Goal: Task Accomplishment & Management: Manage account settings

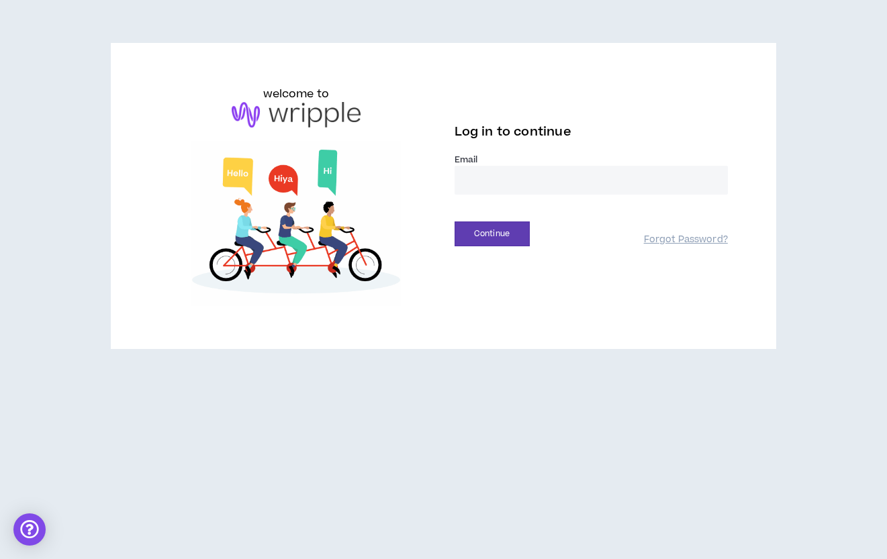
click at [468, 179] on input "email" at bounding box center [591, 180] width 273 height 29
click at [510, 177] on input "email" at bounding box center [591, 180] width 273 height 29
type input "**********"
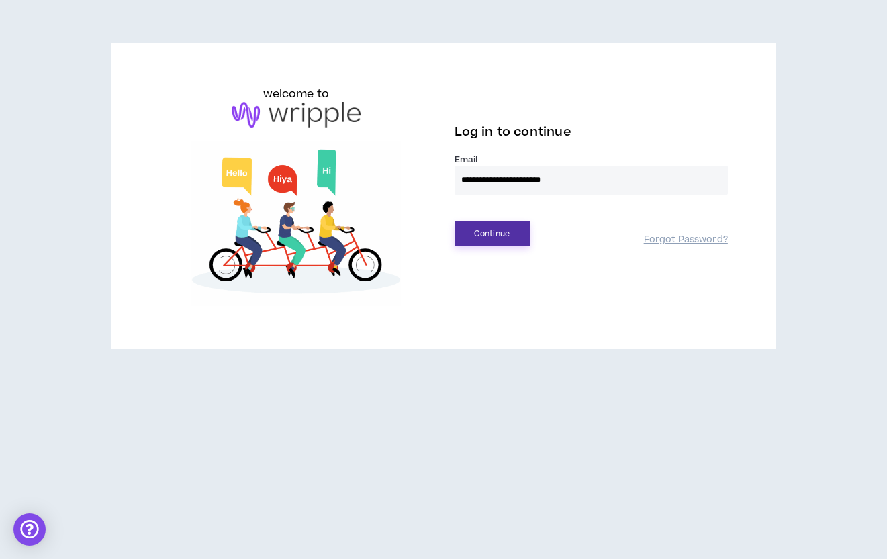
click at [500, 229] on button "Continue" at bounding box center [492, 234] width 75 height 25
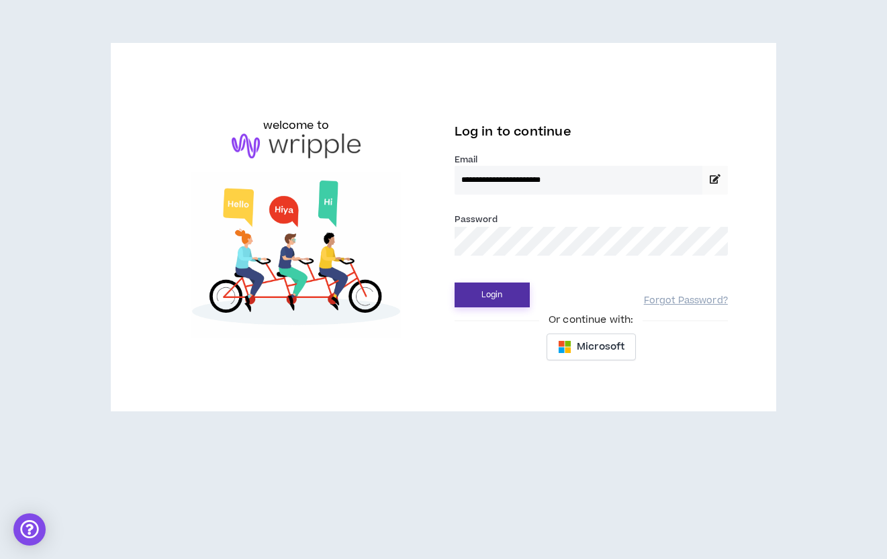
click at [503, 294] on button "Login" at bounding box center [492, 295] width 75 height 25
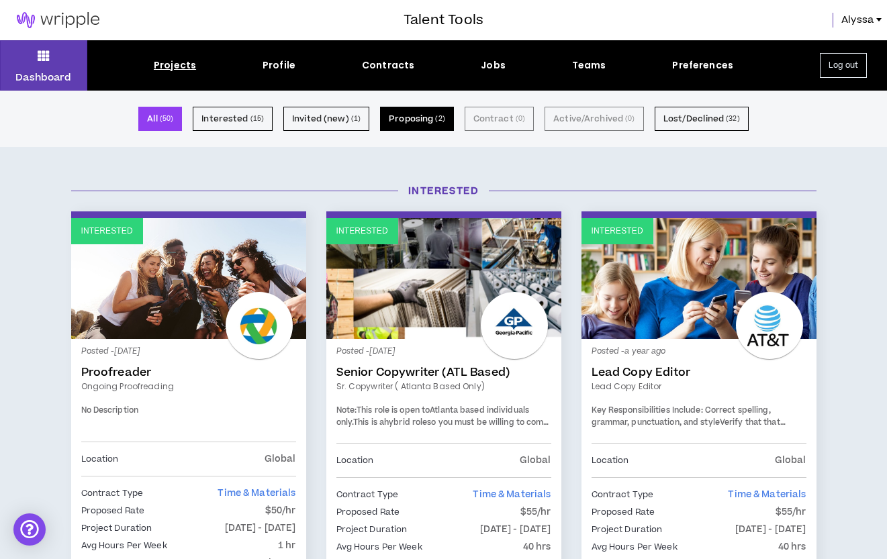
click at [438, 130] on button "Proposing ( 2 )" at bounding box center [417, 119] width 74 height 24
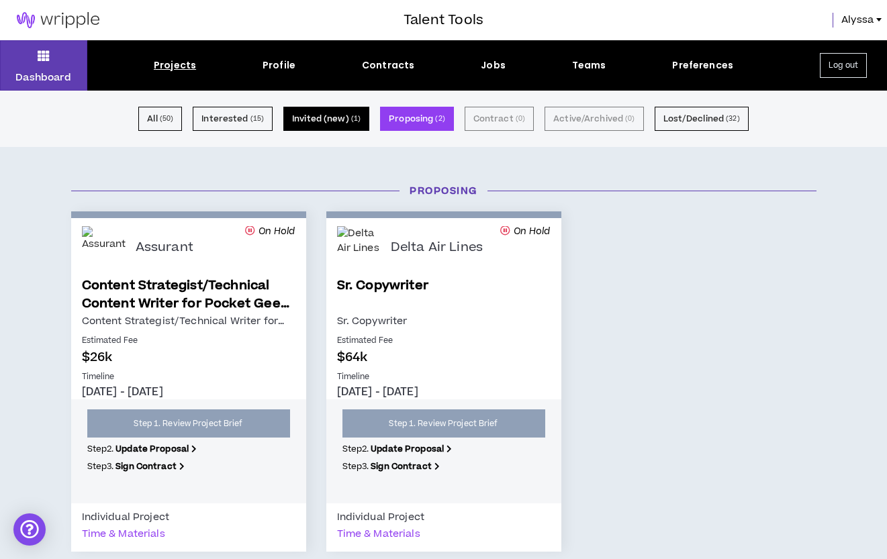
click at [361, 124] on small "( 1 )" at bounding box center [355, 119] width 9 height 12
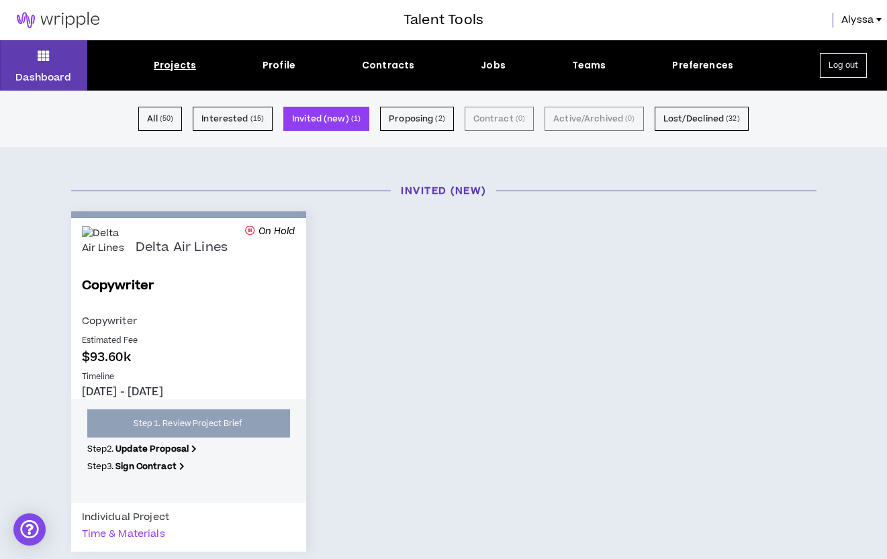
click at [231, 135] on div "All ( 50 ) Interested ( 15 ) Invited (new) ( 1 ) Proposing ( 2 ) Contract ( 0 )…" at bounding box center [443, 119] width 887 height 56
click at [234, 122] on button "Interested ( 15 )" at bounding box center [233, 119] width 80 height 24
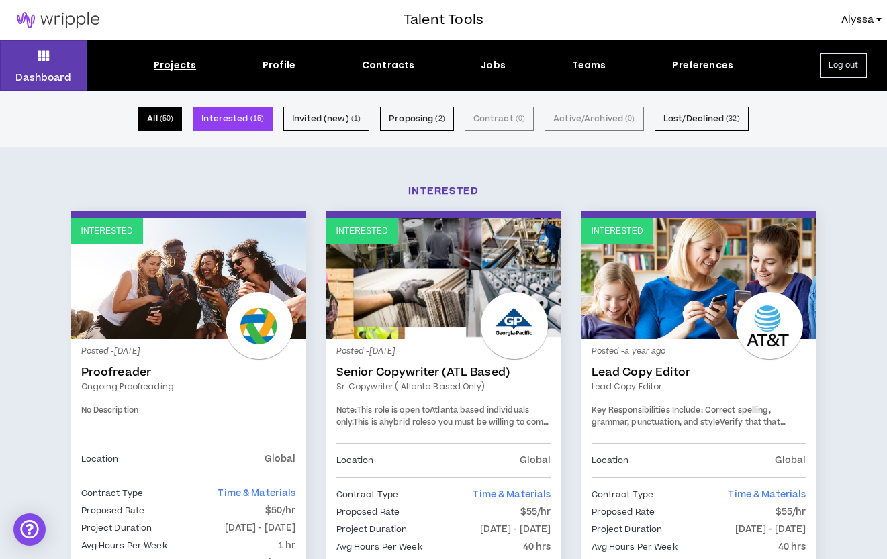
click at [169, 125] on button "All ( 50 )" at bounding box center [160, 119] width 44 height 24
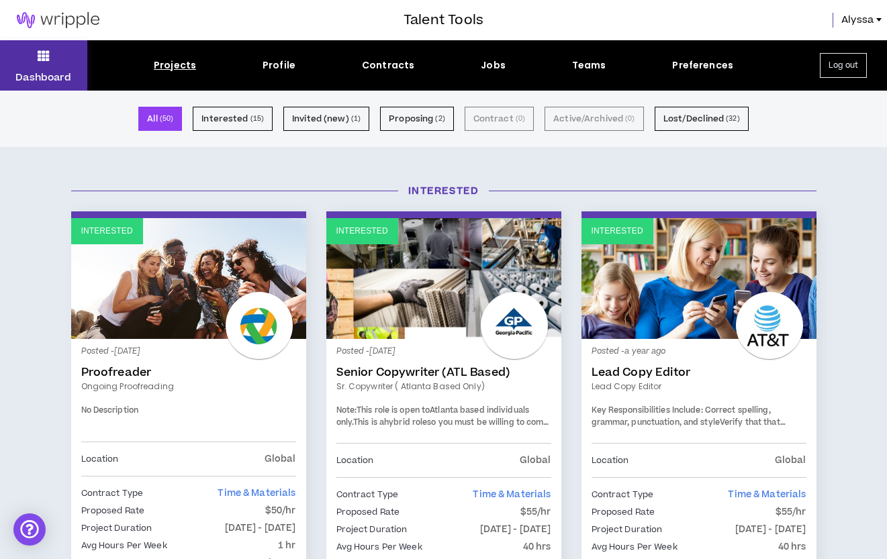
click at [32, 76] on p "Dashboard" at bounding box center [43, 77] width 56 height 14
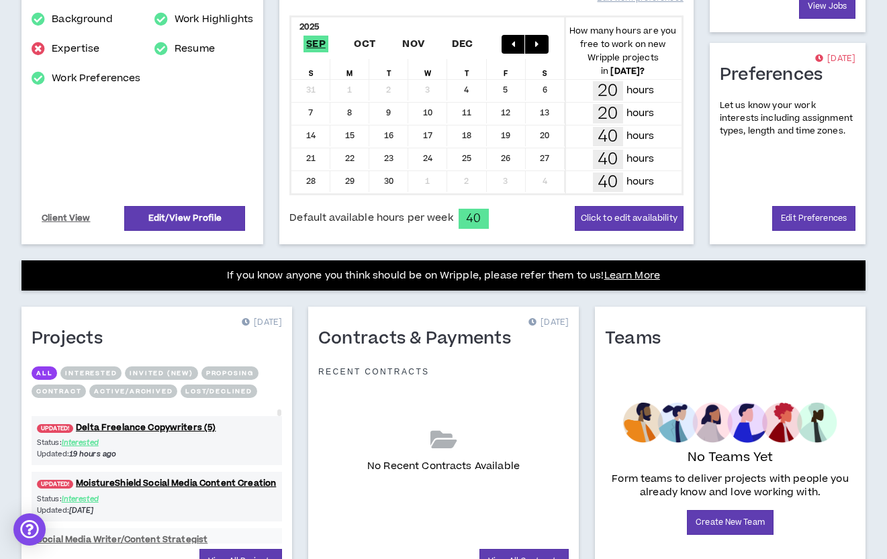
scroll to position [358, 0]
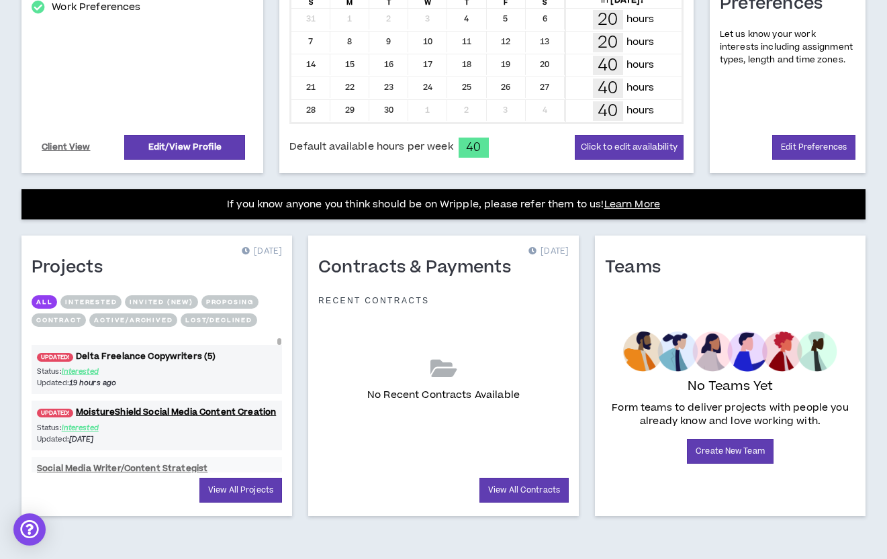
click at [154, 352] on link "UPDATED! Delta Freelance Copywriters (5)" at bounding box center [157, 356] width 250 height 13
